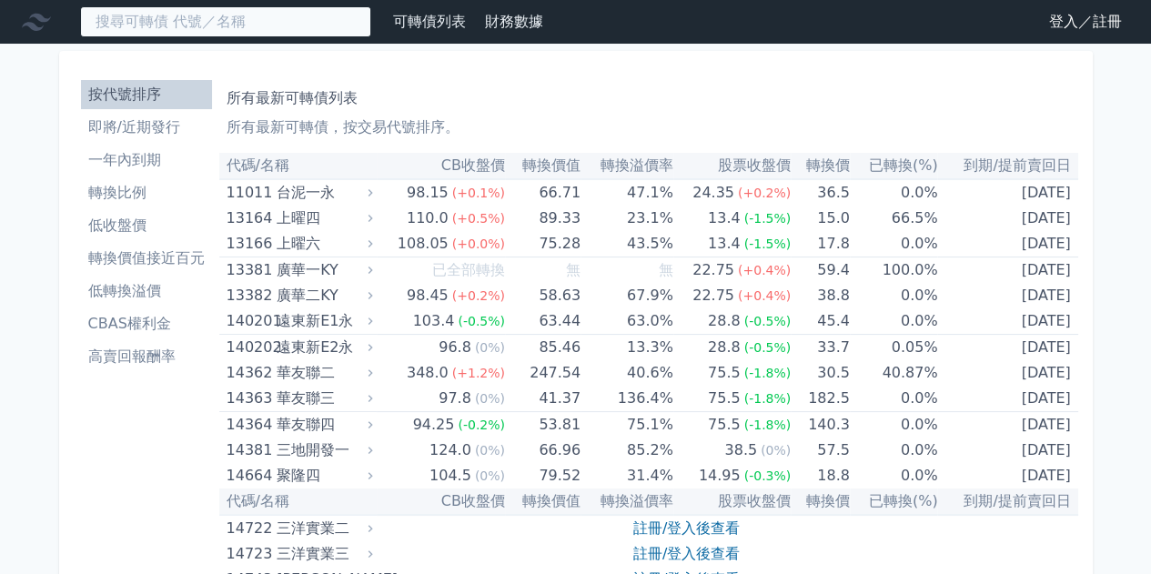
click at [201, 35] on input at bounding box center [225, 21] width 291 height 31
type input "ㄋ"
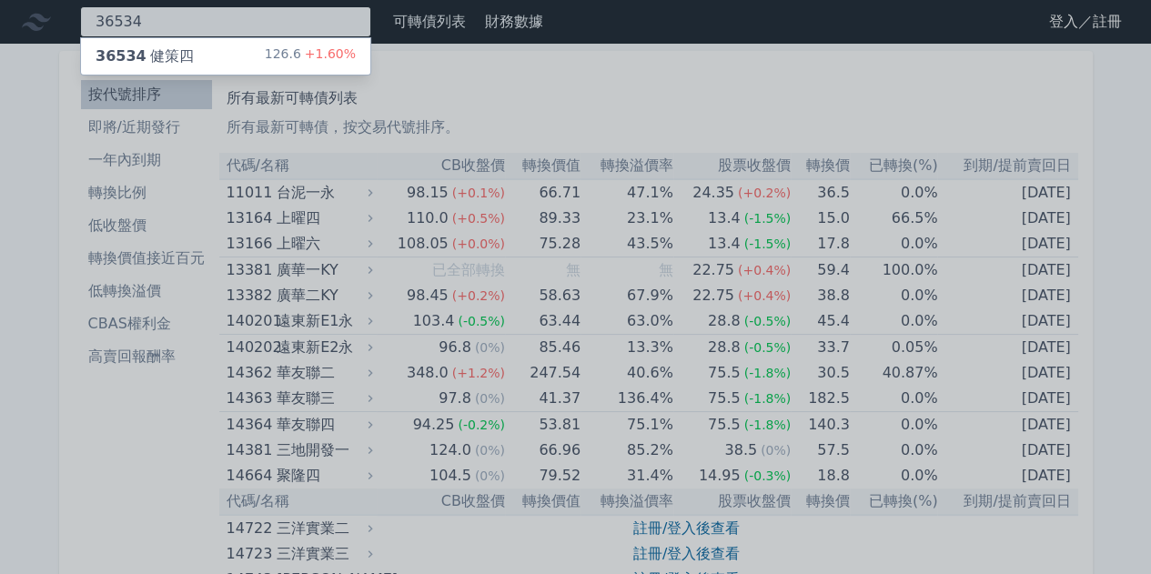
type input "36534"
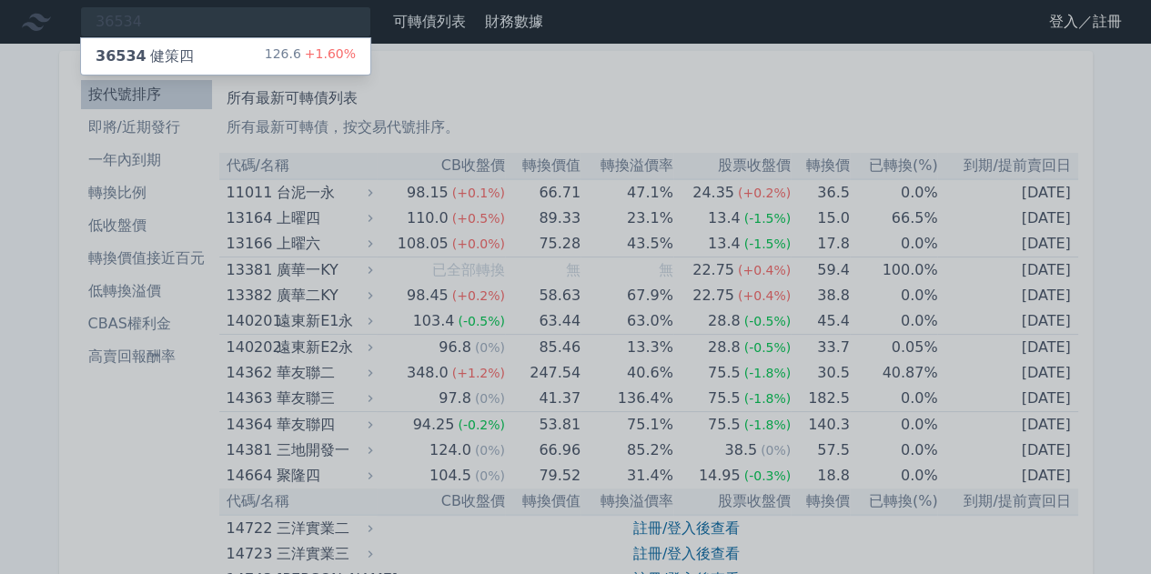
click at [196, 54] on div "36534 健策四 126.6 +1.60%" at bounding box center [225, 56] width 289 height 36
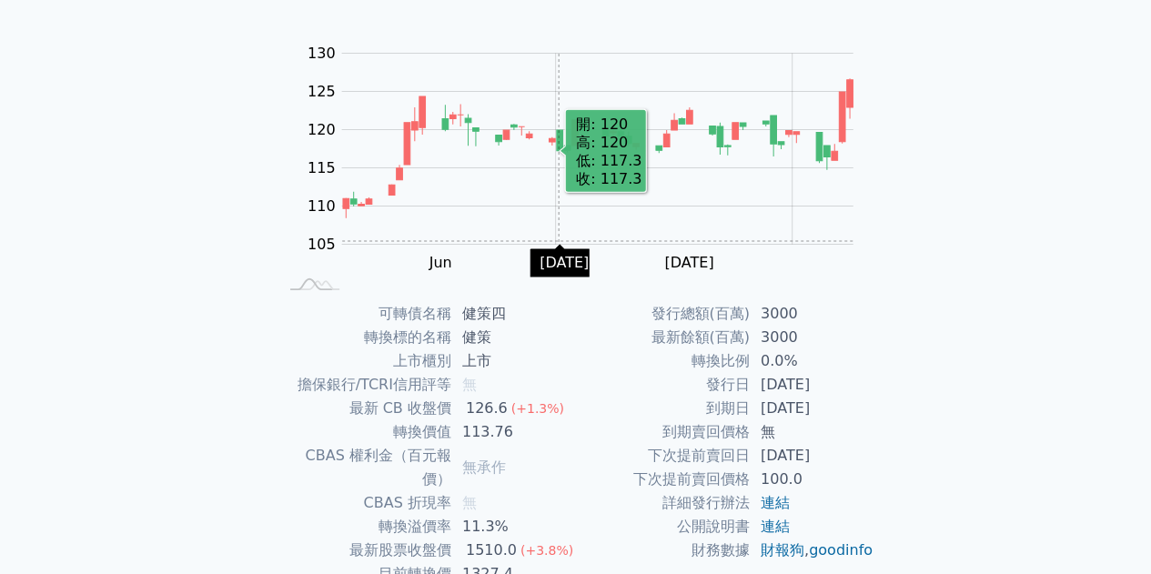
scroll to position [182, 0]
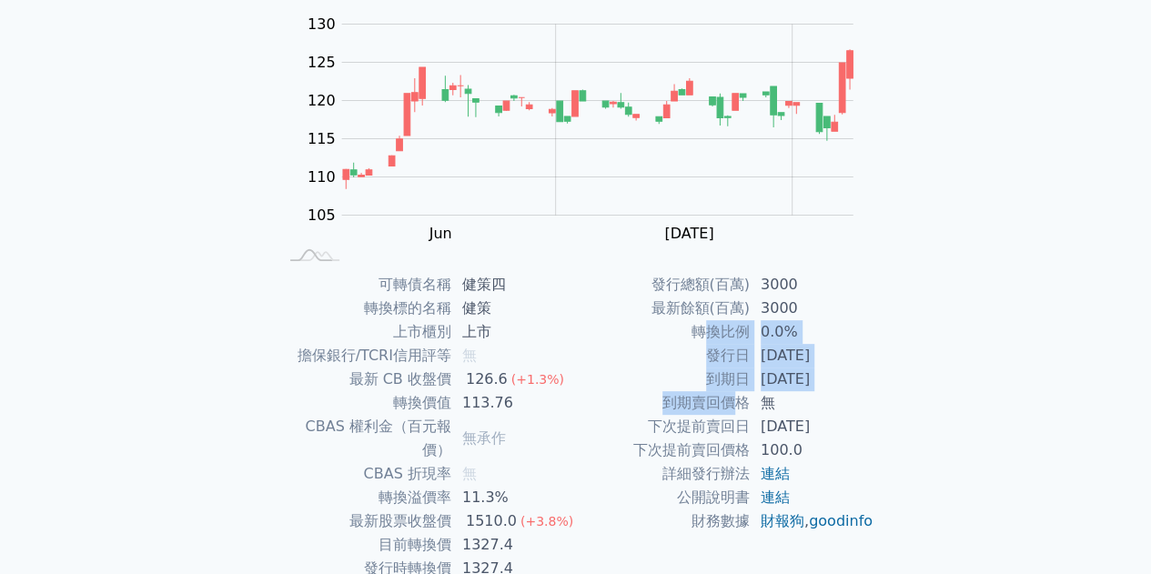
drag, startPoint x: 711, startPoint y: 330, endPoint x: 740, endPoint y: 418, distance: 92.9
click at [740, 417] on tbody "發行總額(百萬) 3000 最新餘額(百萬) 3000 轉換比例 0.0% 發行日 [DATE] 到期日 [DATE] 到期賣回價格 無 下次提前賣回日 [D…" at bounding box center [725, 403] width 298 height 260
click at [740, 432] on td "下次提前賣回日" at bounding box center [663, 427] width 174 height 24
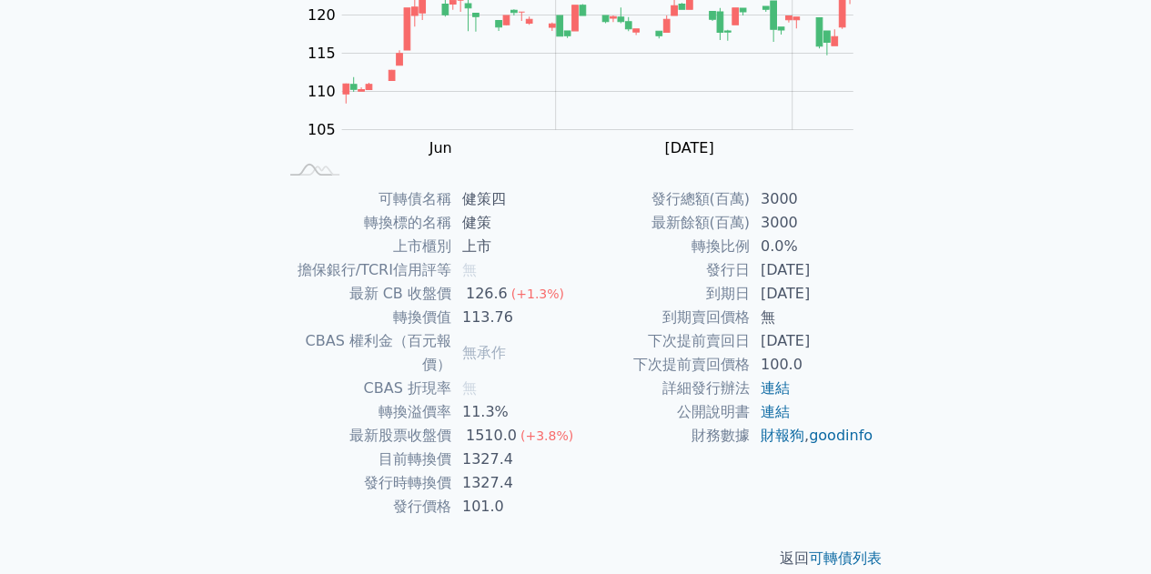
scroll to position [0, 0]
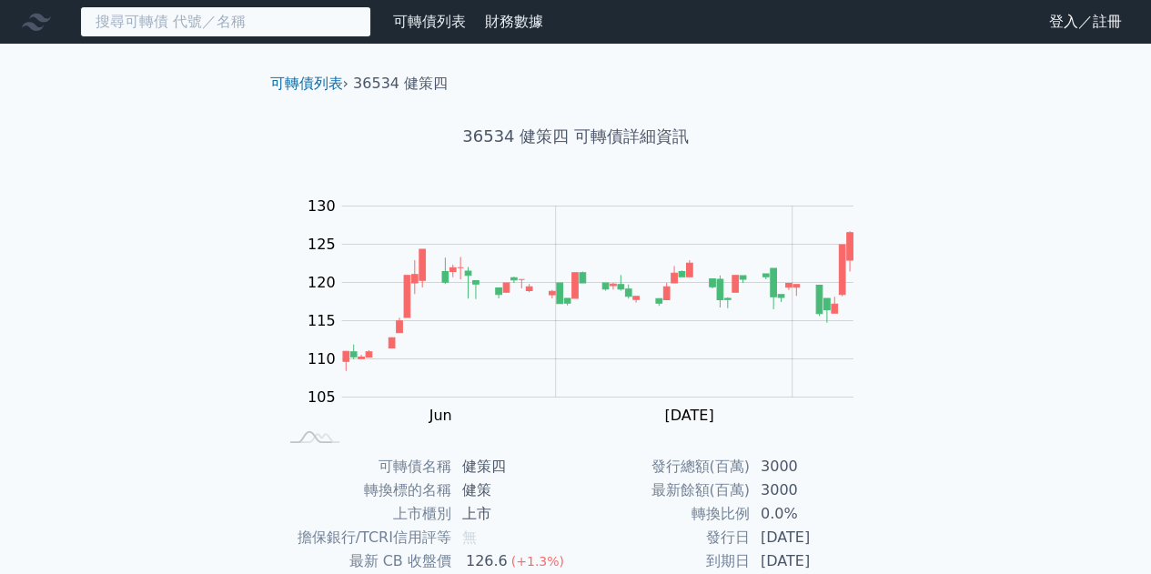
click at [286, 32] on input at bounding box center [225, 21] width 291 height 31
type input "s"
type input "ㄋ"
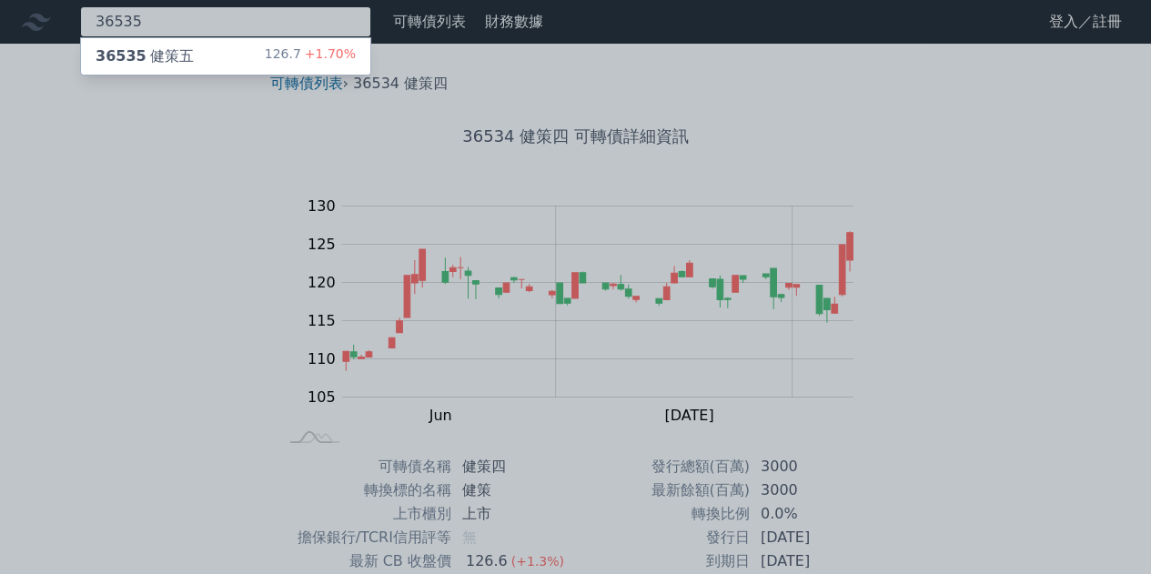
type input "36535"
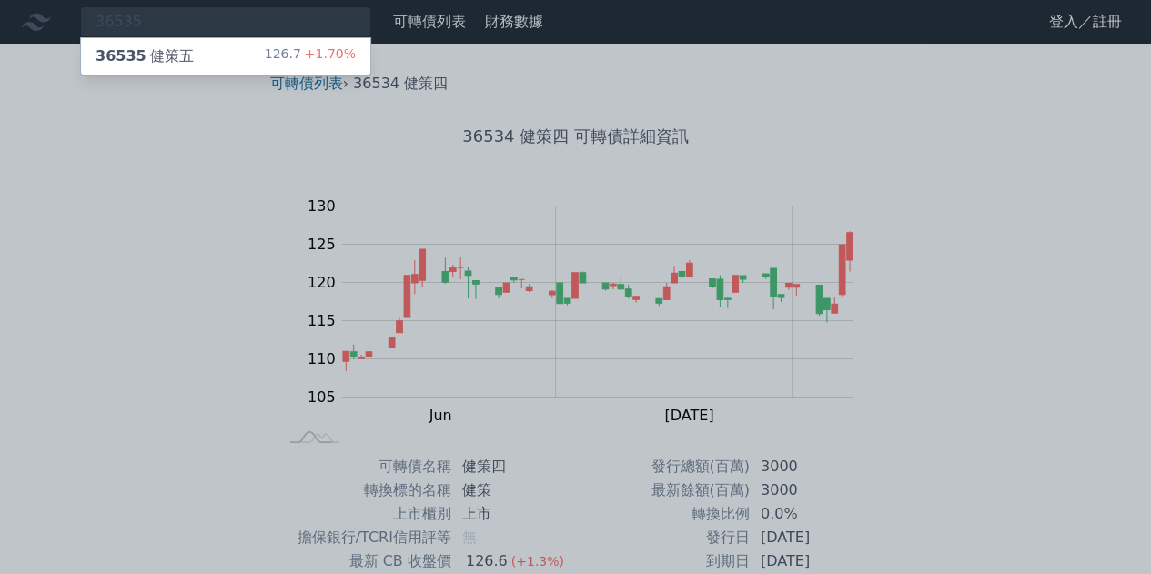
click at [247, 50] on div "36535 健策五 126.7 +1.70%" at bounding box center [225, 56] width 289 height 36
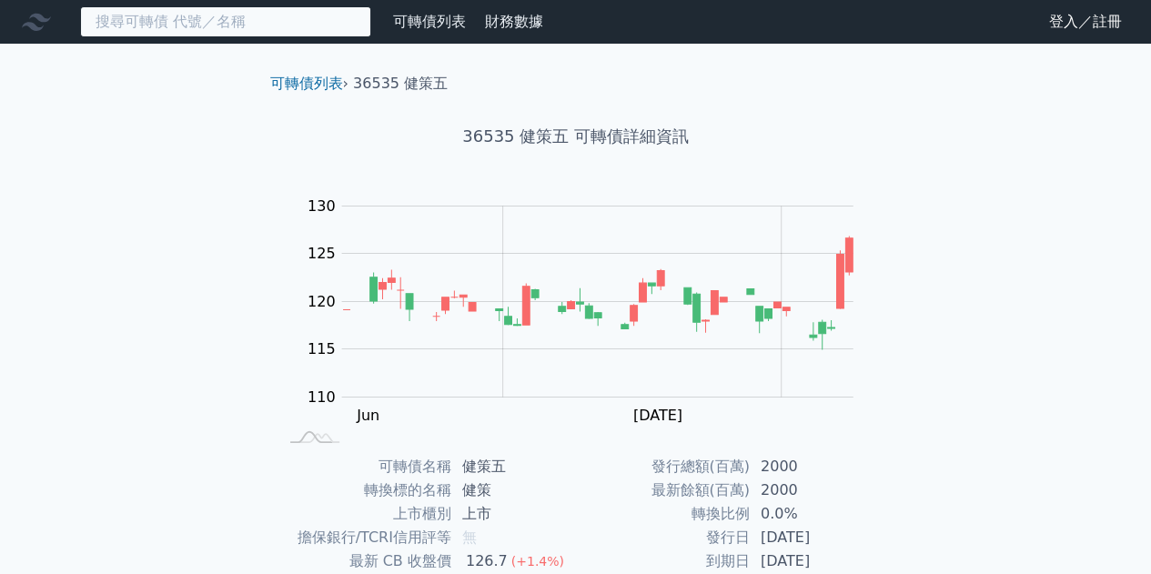
click at [189, 19] on input at bounding box center [225, 21] width 291 height 31
type input "s"
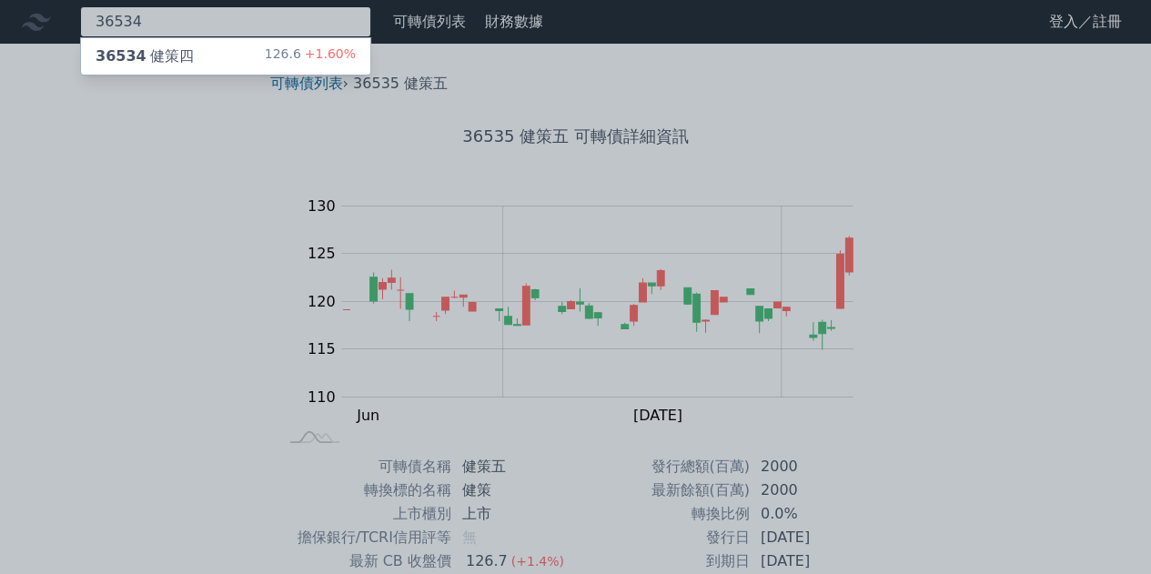
type input "36534"
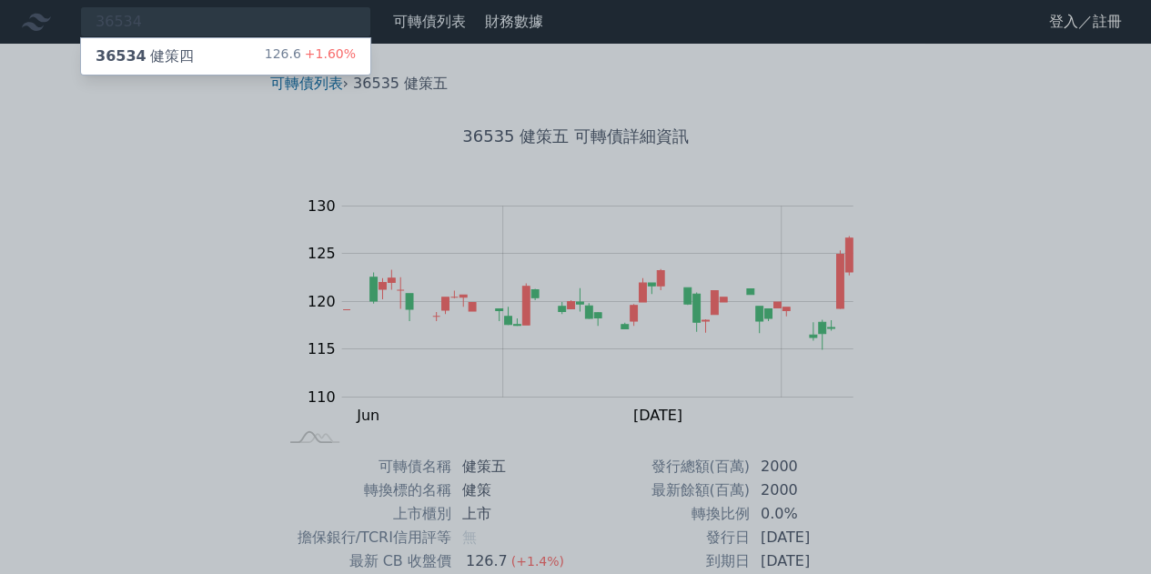
click at [180, 43] on div "36534 健策四 126.6 +1.60%" at bounding box center [225, 56] width 289 height 36
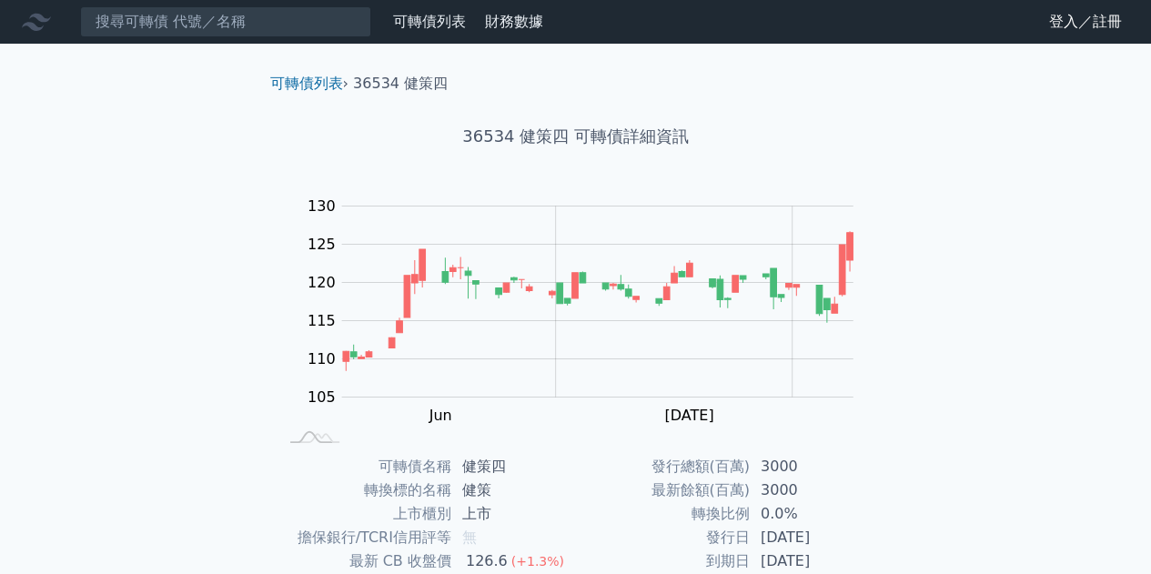
drag, startPoint x: 460, startPoint y: 458, endPoint x: 428, endPoint y: 486, distance: 42.6
click at [463, 465] on td "健策四" at bounding box center [513, 467] width 125 height 24
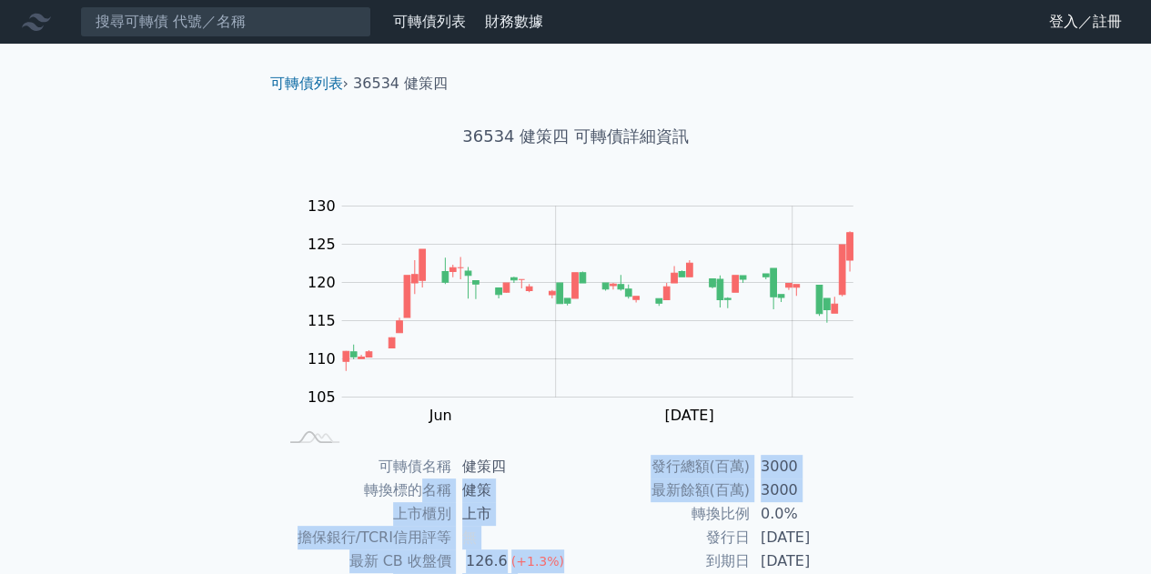
drag, startPoint x: 584, startPoint y: 504, endPoint x: 650, endPoint y: 466, distance: 75.8
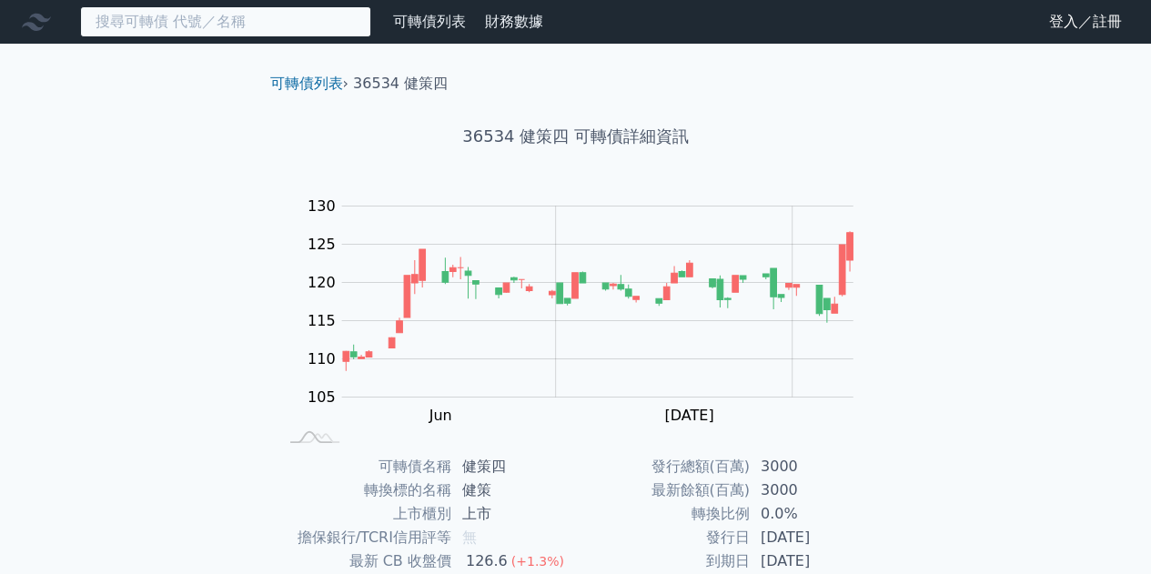
click at [291, 34] on input at bounding box center [225, 21] width 291 height 31
type input "s"
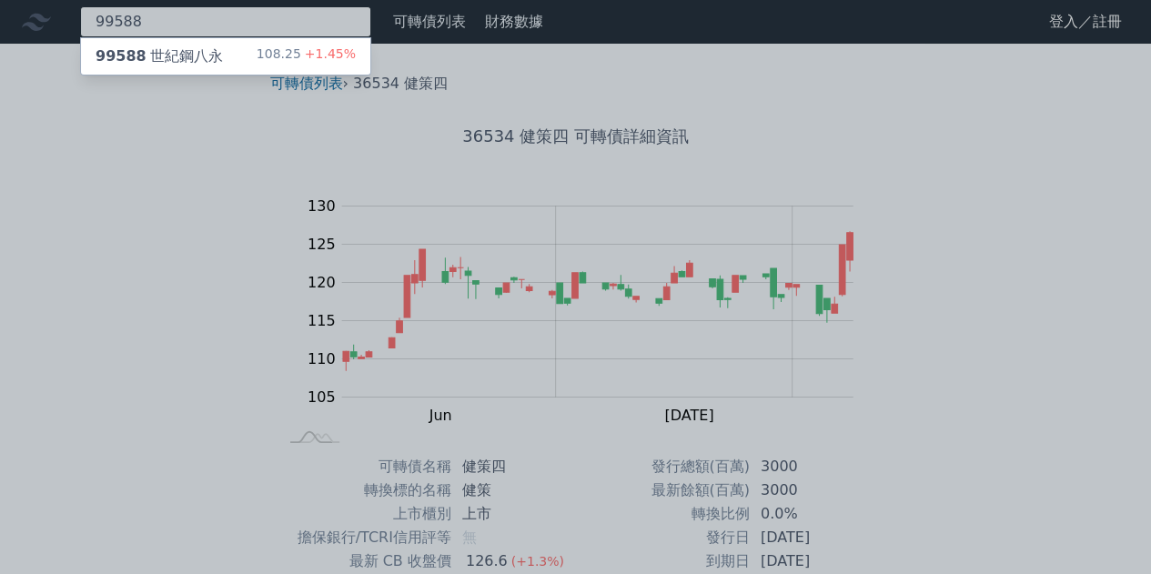
type input "99588"
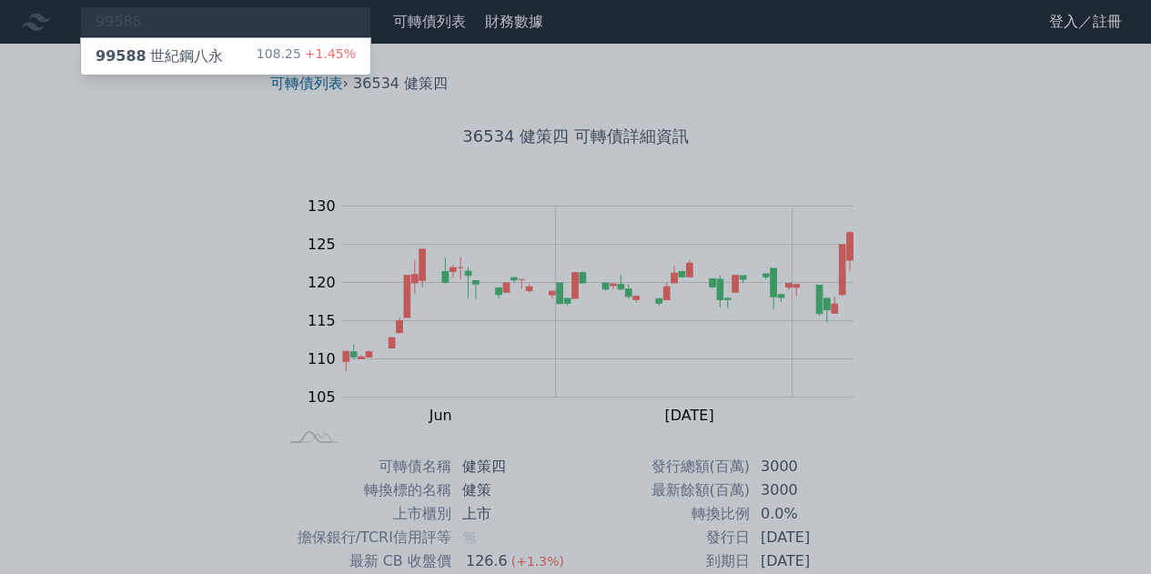
click at [225, 54] on div "99588 世紀鋼八永 108.25 +1.45%" at bounding box center [225, 56] width 289 height 36
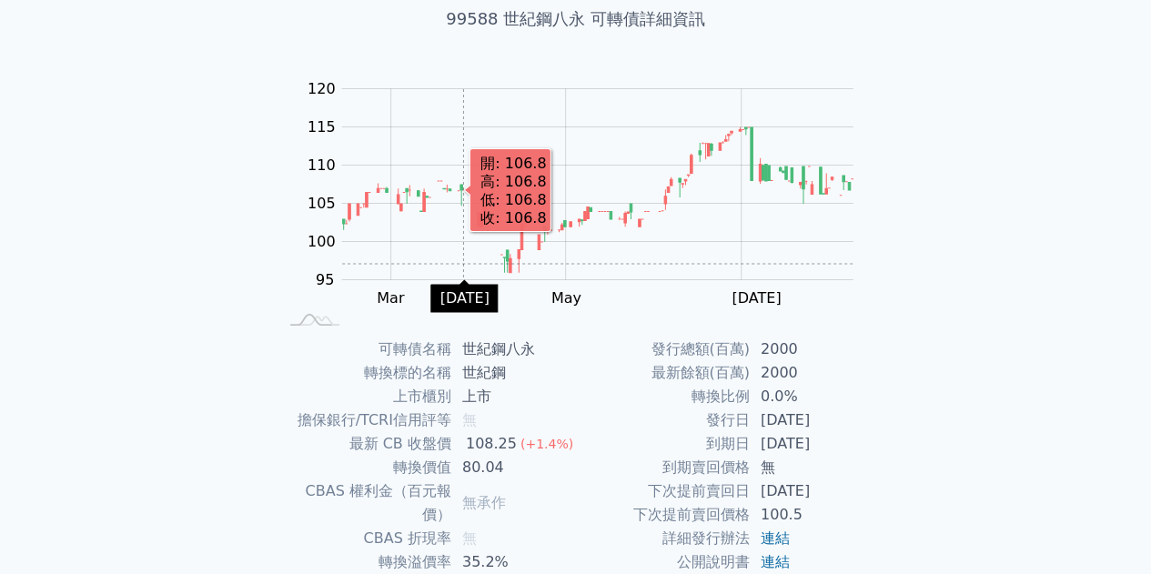
scroll to position [182, 0]
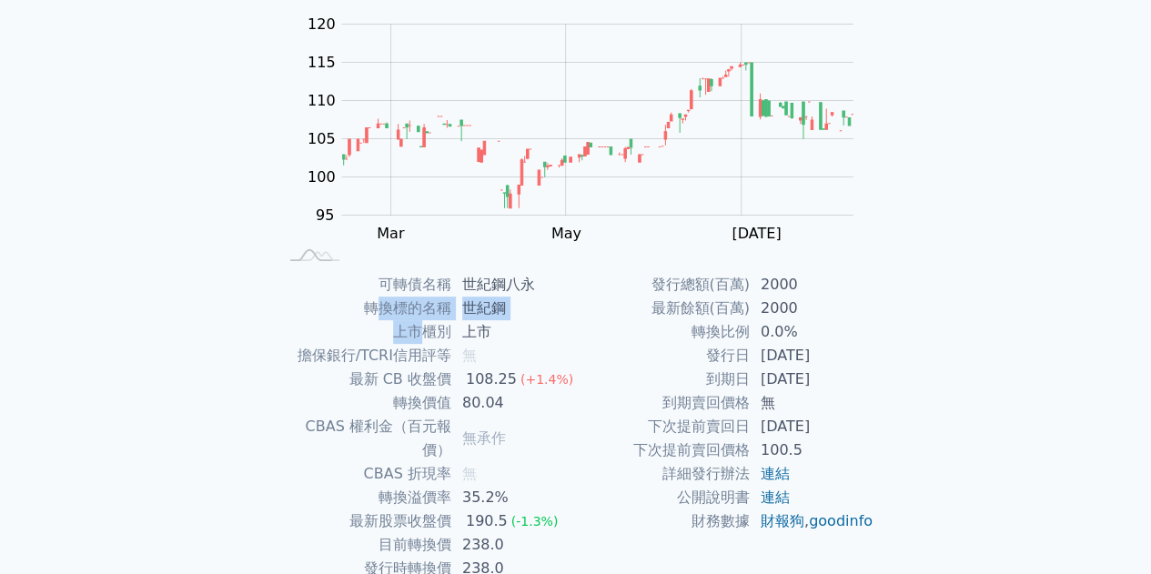
drag, startPoint x: 429, startPoint y: 368, endPoint x: 377, endPoint y: 312, distance: 77.2
click at [377, 310] on tbody "可轉債名稱 世紀鋼八永 轉換標的名稱 世紀鋼 上市櫃別 上市 擔保銀行/TCRI信用評等 無 最新 CB 收盤價 108.25 (+1.4%) 轉換價值 80…" at bounding box center [426, 438] width 298 height 331
click at [372, 323] on td "上市櫃別" at bounding box center [364, 332] width 174 height 24
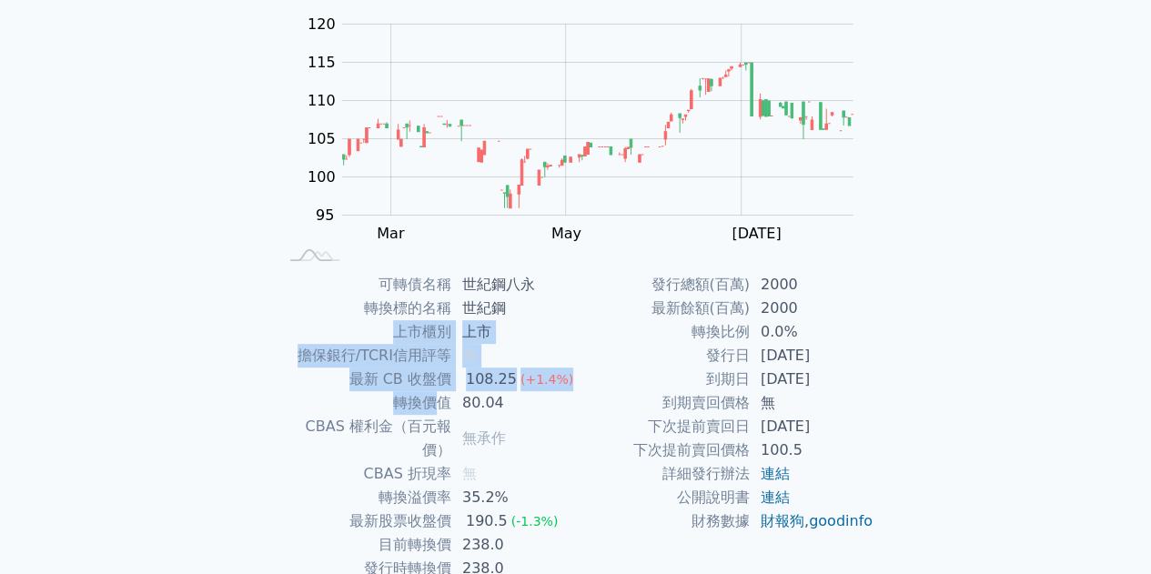
drag, startPoint x: 336, startPoint y: 320, endPoint x: 442, endPoint y: 403, distance: 134.8
click at [441, 403] on tbody "可轉債名稱 世紀鋼八永 轉換標的名稱 世紀鋼 上市櫃別 上市 擔保銀行/TCRI信用評等 無 最新 CB 收盤價 108.25 (+1.4%) 轉換價值 80…" at bounding box center [426, 438] width 298 height 331
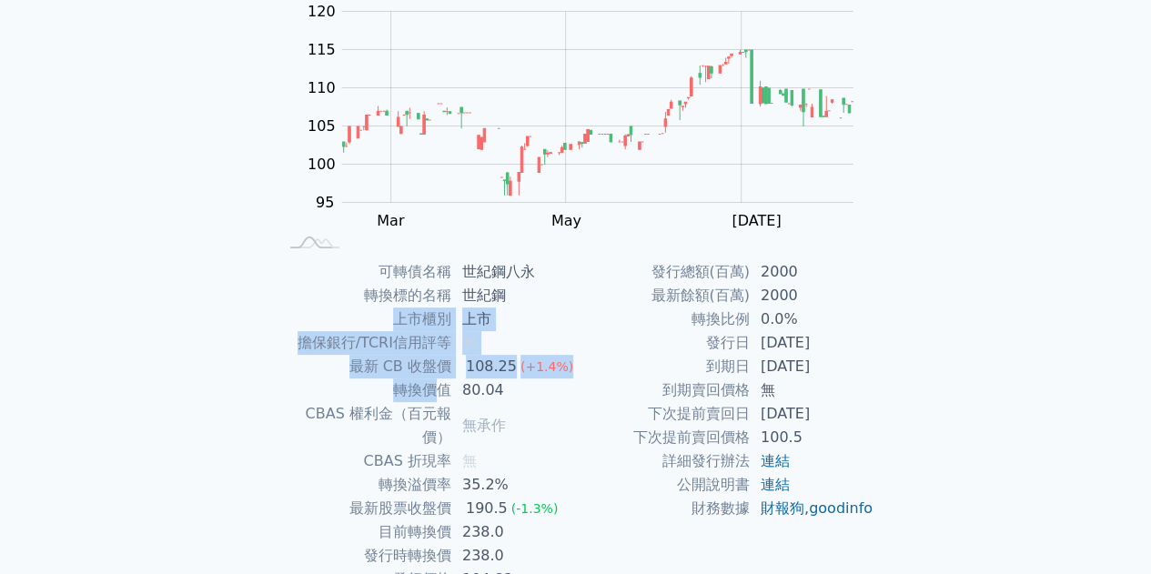
scroll to position [267, 0]
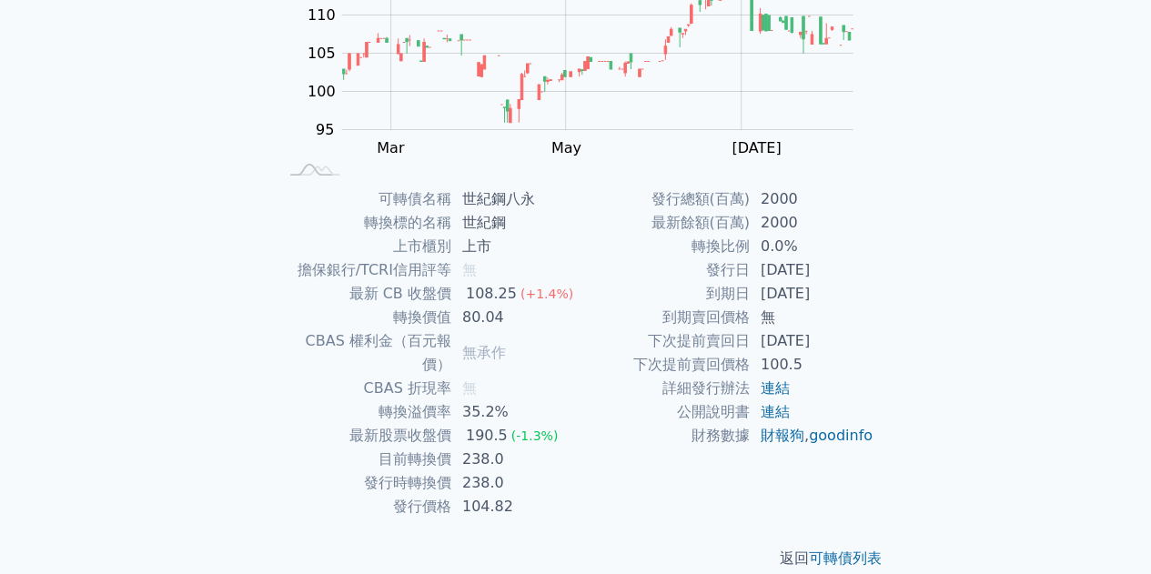
click at [497, 345] on span "無承作" at bounding box center [484, 352] width 44 height 17
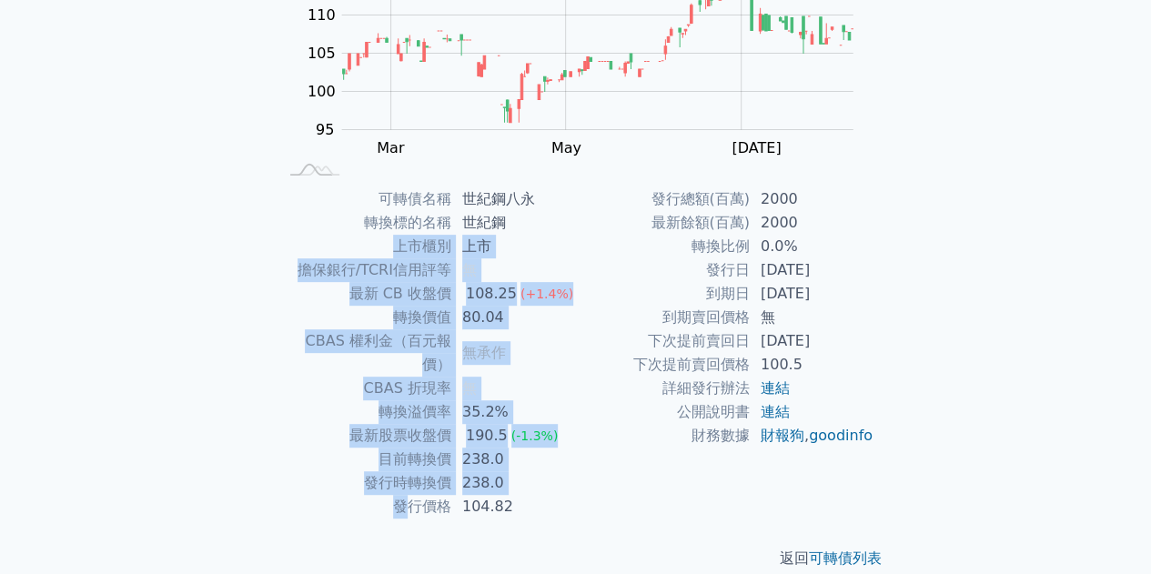
drag, startPoint x: 370, startPoint y: 237, endPoint x: 417, endPoint y: 476, distance: 242.8
click at [415, 476] on tbody "可轉債名稱 世紀鋼八永 轉換標的名稱 世紀鋼 上市櫃別 上市 擔保銀行/TCRI信用評等 無 最新 CB 收盤價 108.25 (+1.4%) 轉換價值 80…" at bounding box center [426, 352] width 298 height 331
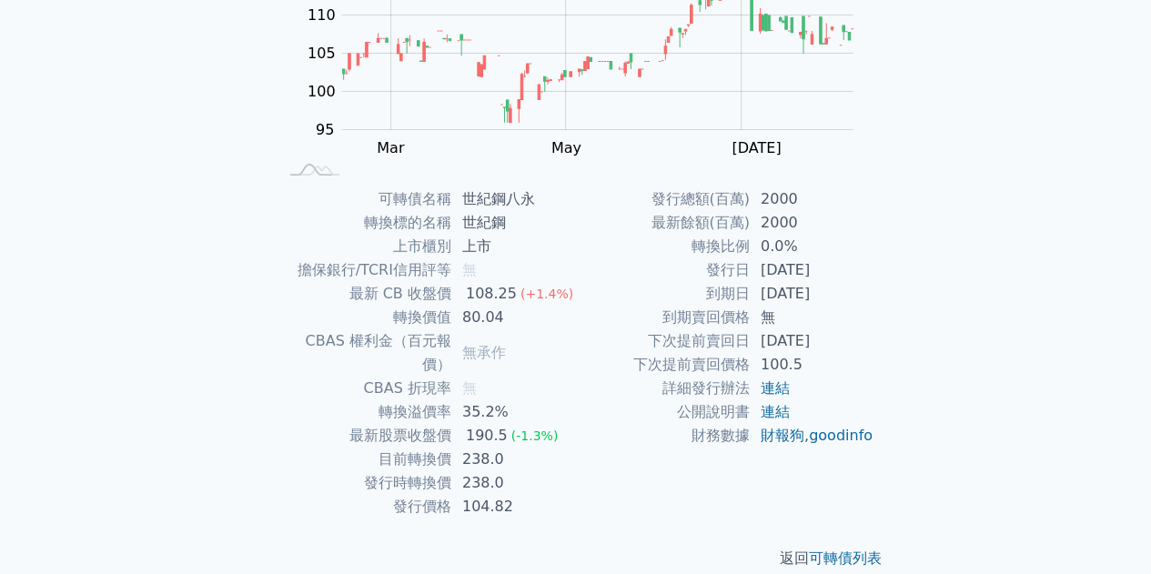
click at [453, 495] on td "104.82" at bounding box center [513, 507] width 125 height 24
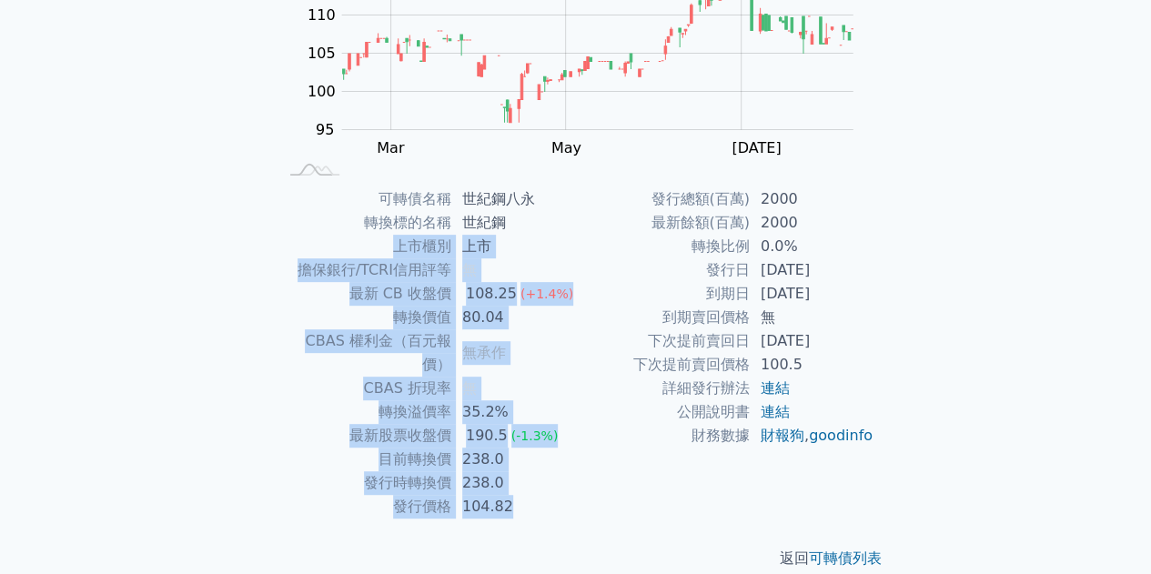
drag, startPoint x: 441, startPoint y: 386, endPoint x: 905, endPoint y: 450, distance: 468.4
click at [901, 449] on div "可轉債列表 › 99588 世紀鋼八永 99588 世紀鋼八永 可轉債詳細資訊 Zoom Out 100 85 90 95 100 105 110 115 1…" at bounding box center [576, 187] width 699 height 822
click at [924, 456] on div "可轉債列表 財務數據 可轉債列表 財務數據 登入／註冊 登入／註冊 可轉債列表 › 99588 世紀鋼八永 99588 世紀鋼八永 可轉債詳細資訊 Zoom …" at bounding box center [575, 166] width 1151 height 866
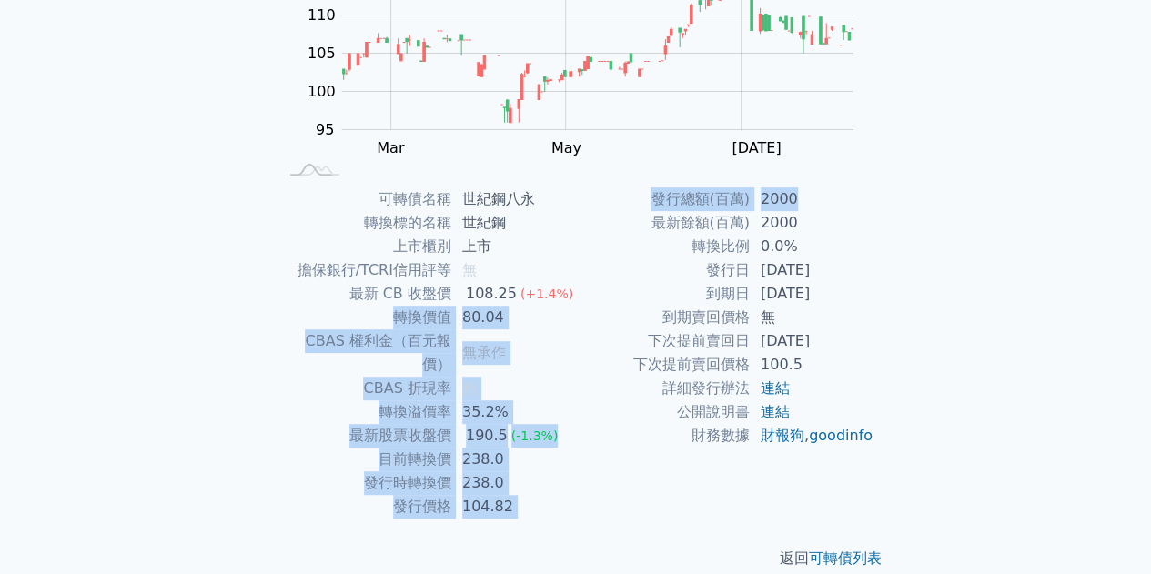
drag, startPoint x: 842, startPoint y: 205, endPoint x: 346, endPoint y: 304, distance: 506.5
click at [347, 307] on div "可轉債名稱 世紀鋼八永 轉換標的名稱 世紀鋼 上市櫃別 上市 擔保銀行/TCRI信用評等 無 最新 CB 收盤價 108.25 (+1.4%) 轉換價值 80…" at bounding box center [576, 352] width 640 height 331
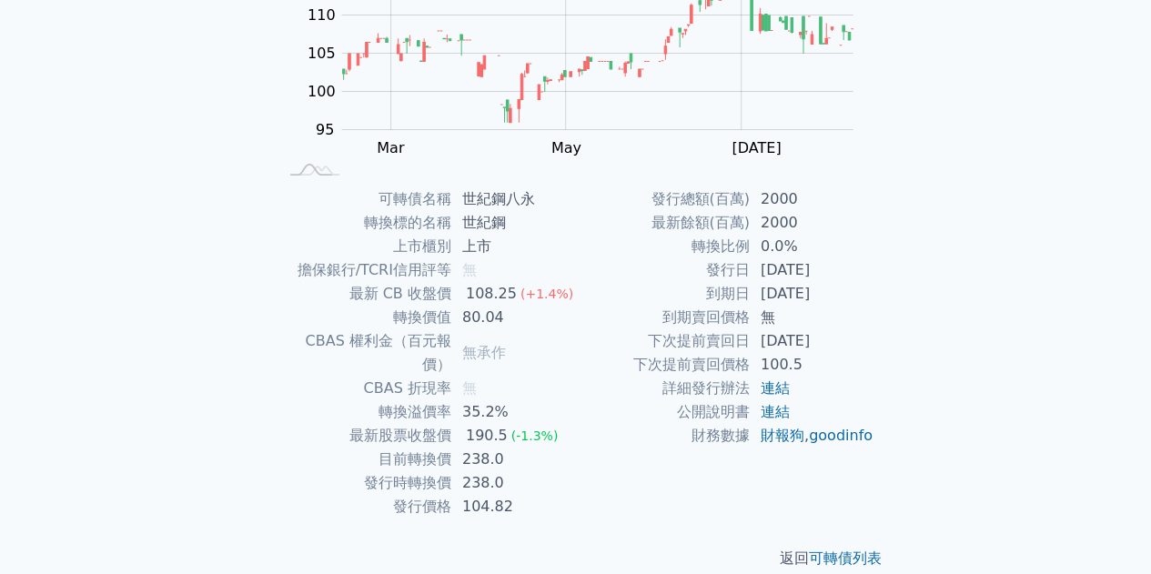
click at [336, 277] on td "擔保銀行/TCRI信用評等" at bounding box center [364, 270] width 174 height 24
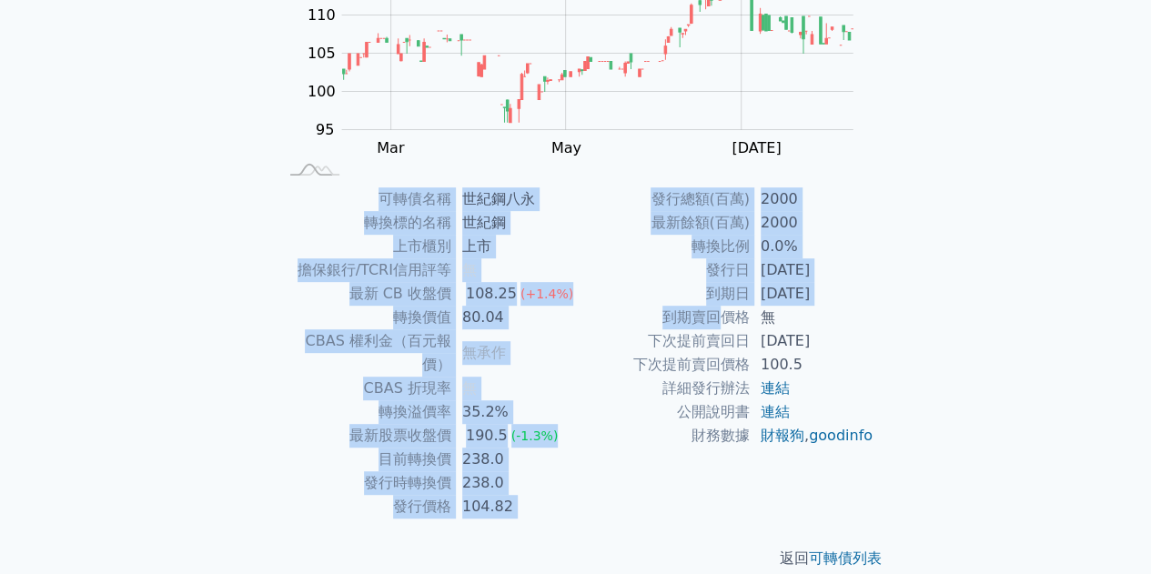
drag, startPoint x: 333, startPoint y: 184, endPoint x: 734, endPoint y: 332, distance: 427.7
click at [715, 328] on div "可轉債列表 › 99588 世紀鋼八永 99588 世紀鋼八永 可轉債詳細資訊 Zoom Out 100 85 90 95 100 105 110 115 1…" at bounding box center [576, 187] width 640 height 822
click at [770, 199] on td "2000" at bounding box center [812, 199] width 125 height 24
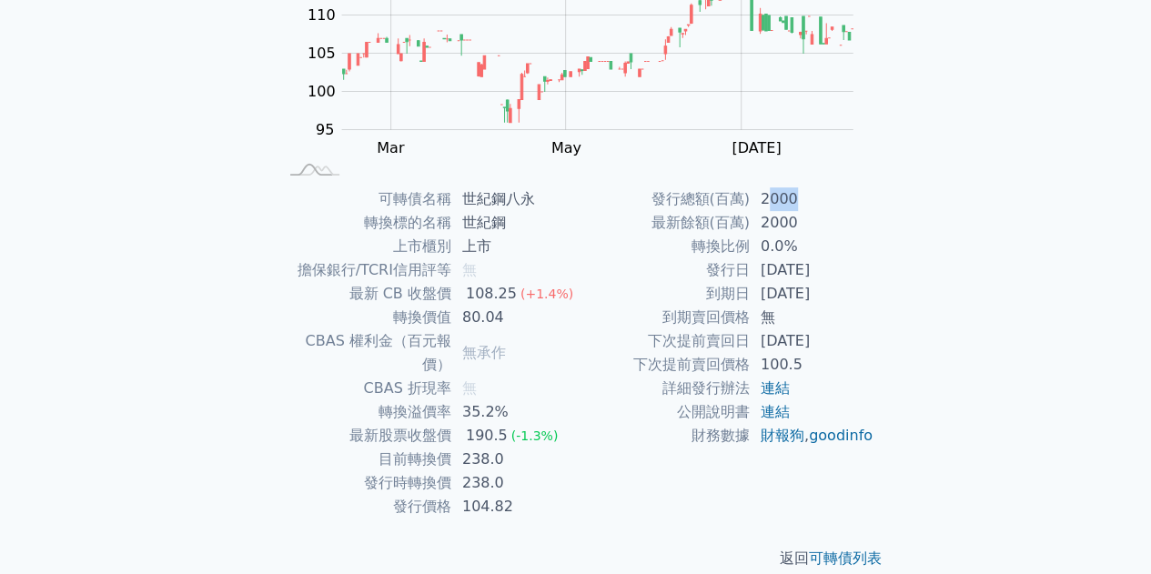
drag, startPoint x: 766, startPoint y: 200, endPoint x: 795, endPoint y: 208, distance: 30.2
click at [795, 208] on td "2000" at bounding box center [812, 199] width 125 height 24
click at [788, 225] on td "2000" at bounding box center [812, 223] width 125 height 24
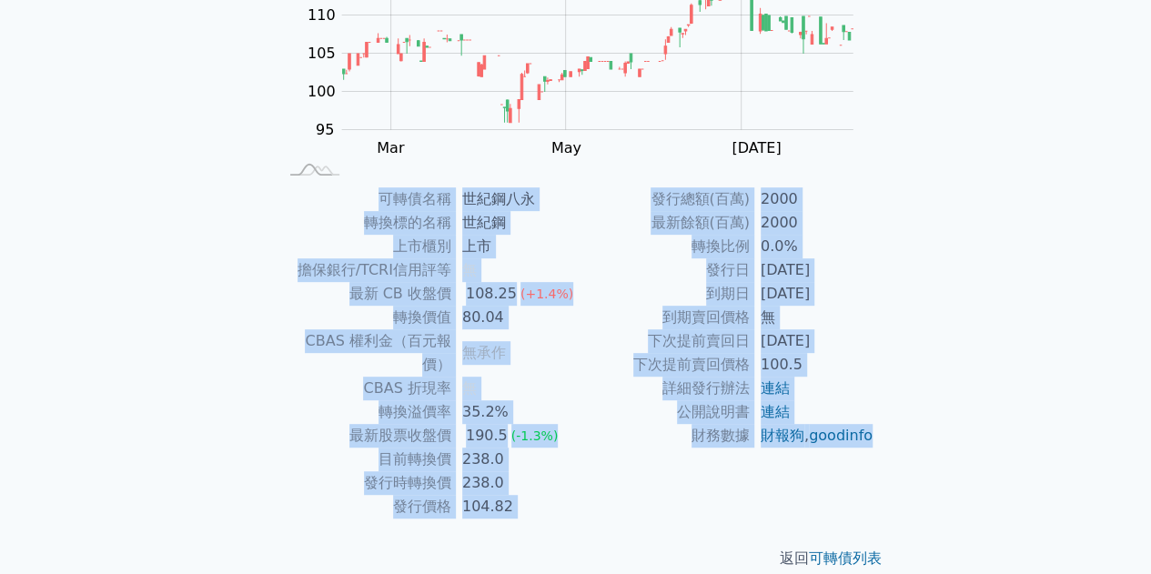
drag, startPoint x: 382, startPoint y: 209, endPoint x: 835, endPoint y: 445, distance: 510.6
click at [831, 453] on div "可轉債名稱 世紀鋼八永 轉換標的名稱 世紀鋼 上市櫃別 上市 擔保銀行/TCRI信用評等 無 最新 CB 收盤價 108.25 (+1.4%) 轉換價值 80…" at bounding box center [576, 352] width 640 height 331
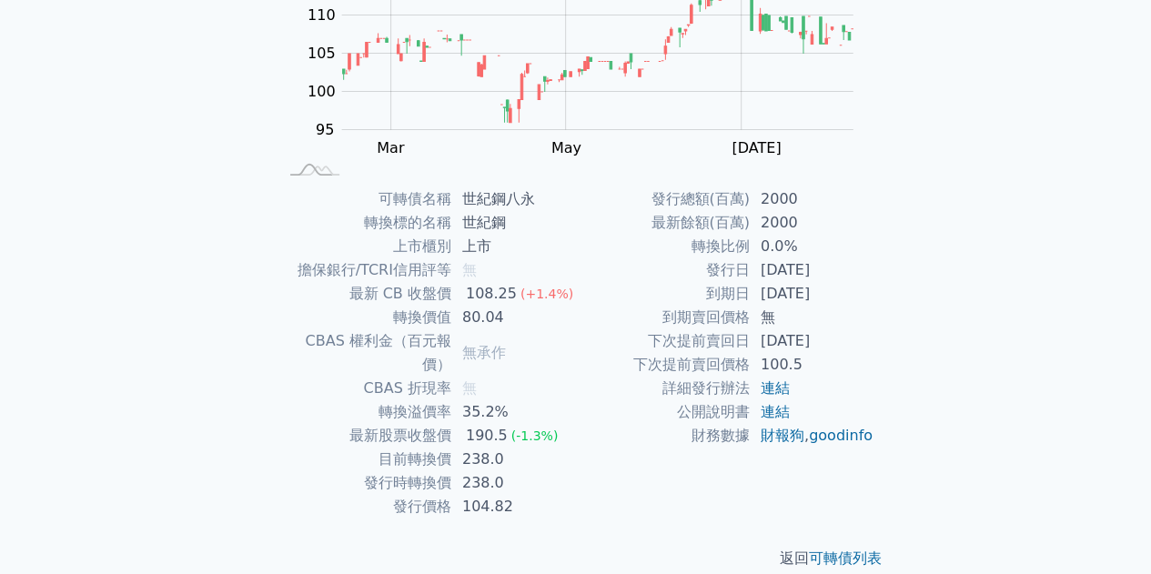
click at [242, 257] on div "可轉債列表 › 99588 世紀鋼八永 99588 世紀鋼八永 可轉債詳細資訊 Zoom Out 100 85 90 95 100 105 110 115 1…" at bounding box center [576, 187] width 699 height 822
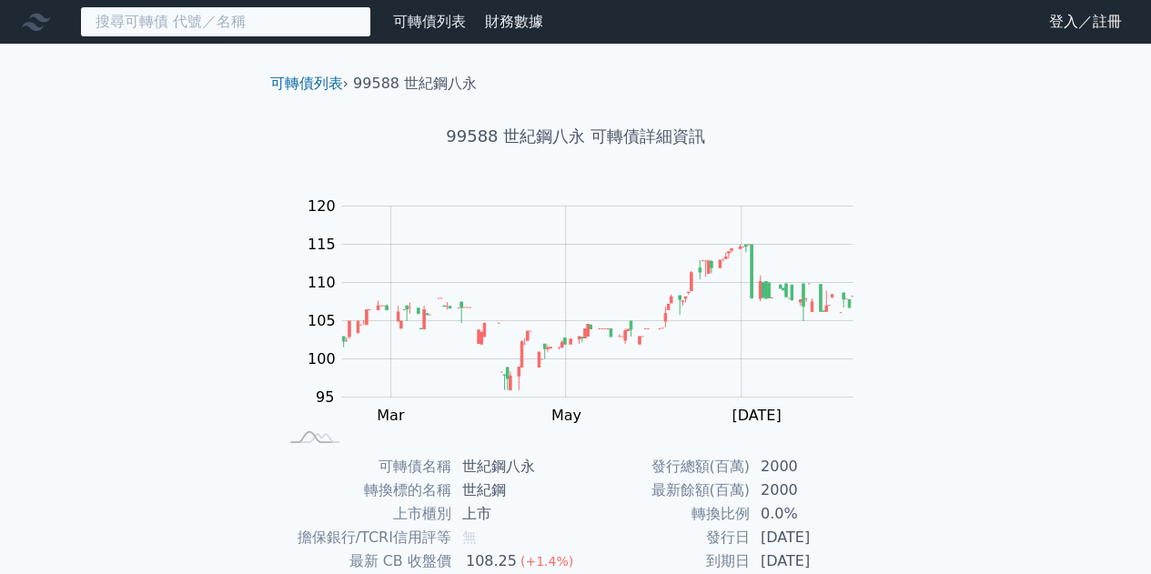
click at [217, 21] on input at bounding box center [225, 21] width 291 height 31
type input "s"
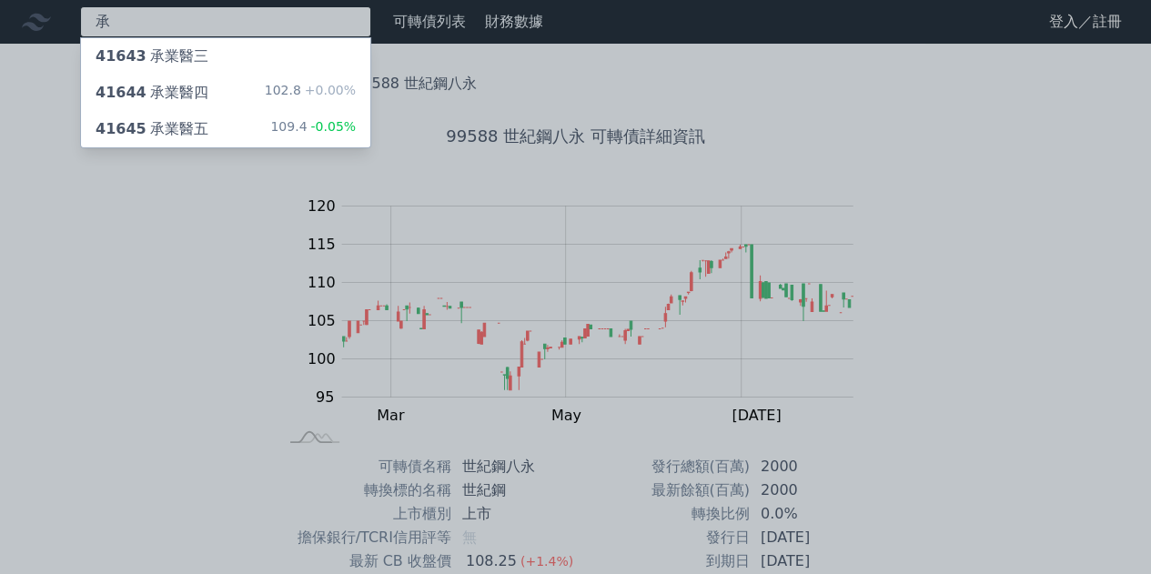
type input "承"
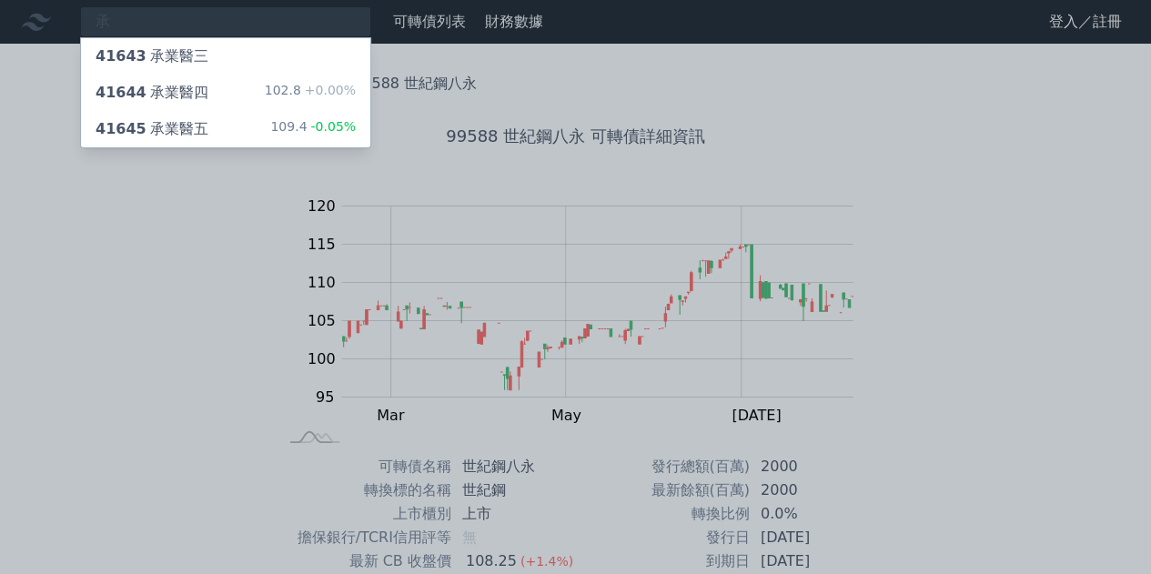
click at [187, 119] on div "41645 承業醫五" at bounding box center [152, 129] width 113 height 22
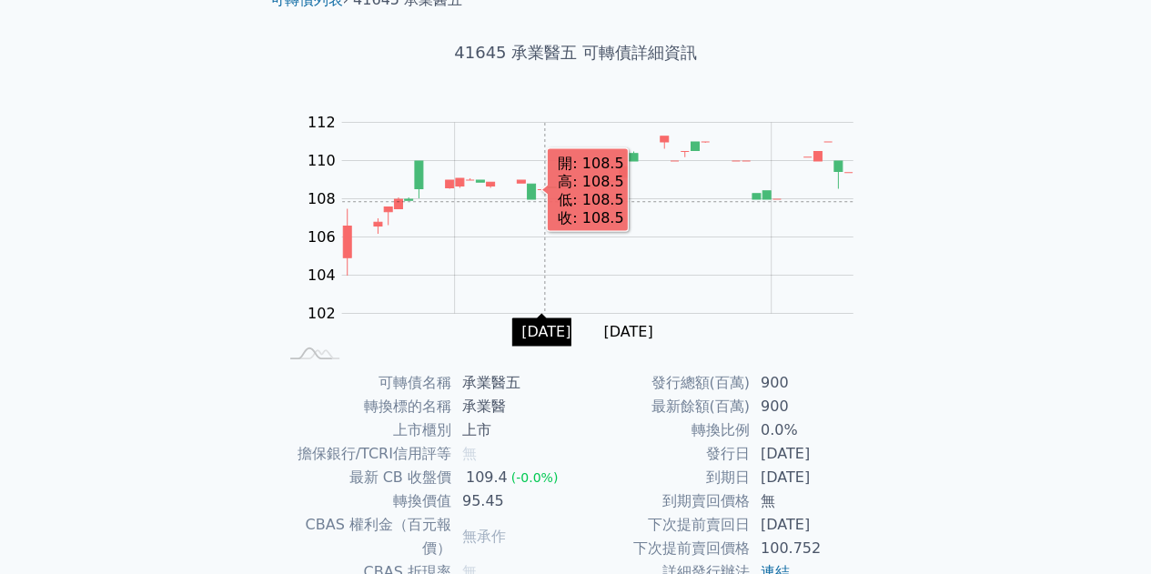
scroll to position [182, 0]
